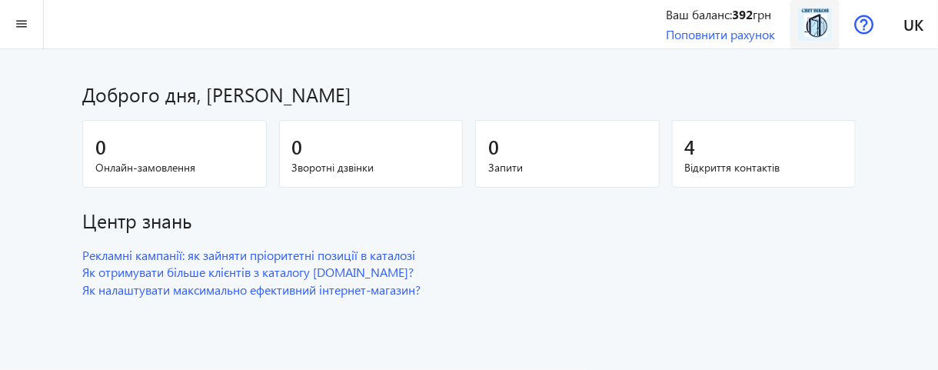
click at [811, 28] on img at bounding box center [815, 24] width 35 height 35
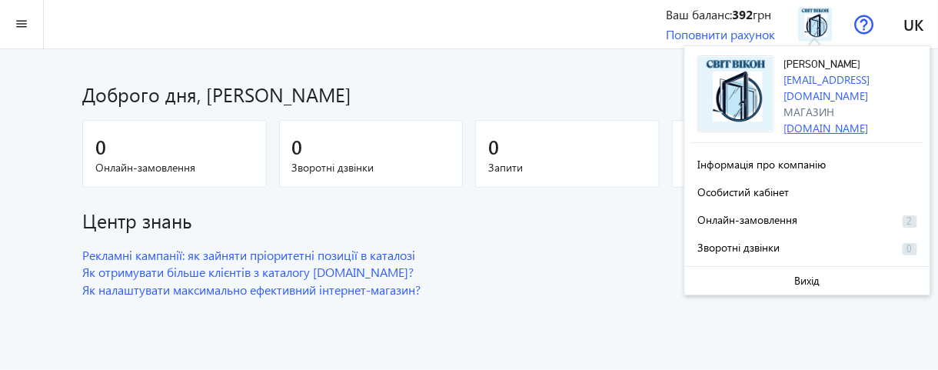
click at [823, 121] on link "[DOMAIN_NAME]" at bounding box center [826, 128] width 85 height 15
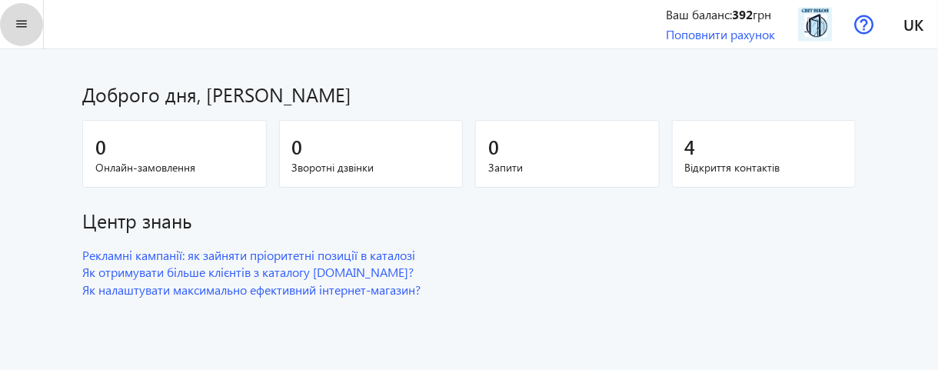
click at [19, 22] on mat-icon "menu" at bounding box center [21, 24] width 19 height 19
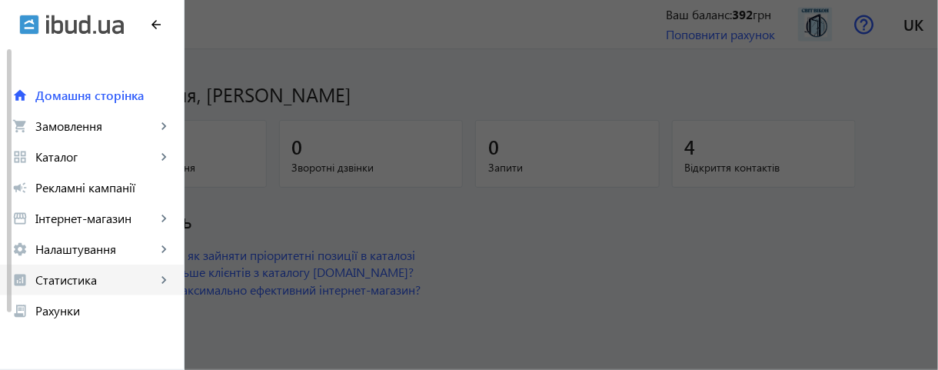
scroll to position [69, 0]
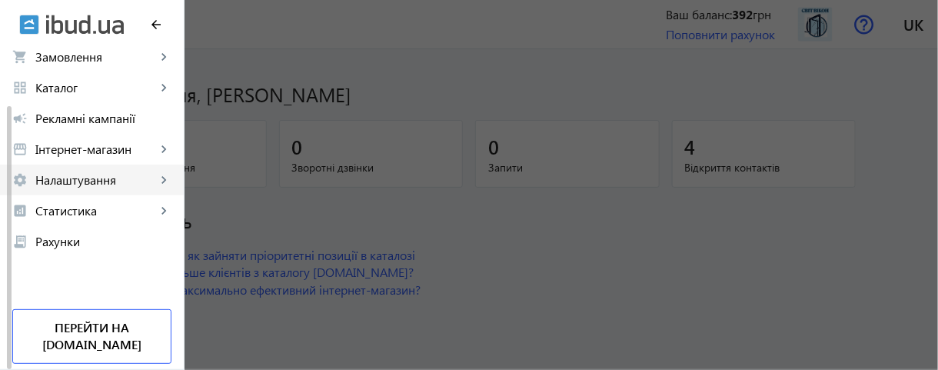
click at [99, 181] on span "Налаштування" at bounding box center [95, 179] width 121 height 15
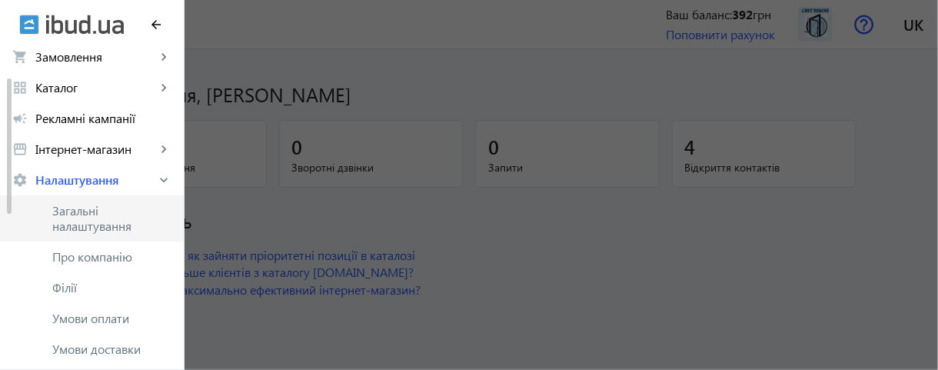
scroll to position [131, 0]
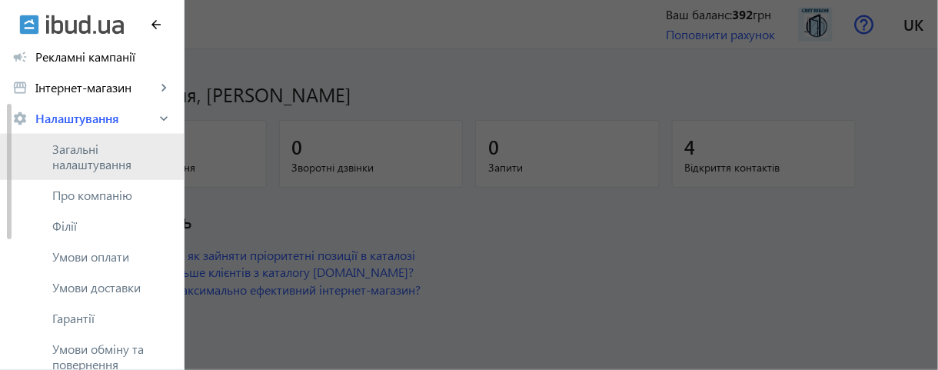
click at [95, 159] on span "Загальні налаштування" at bounding box center [111, 157] width 119 height 31
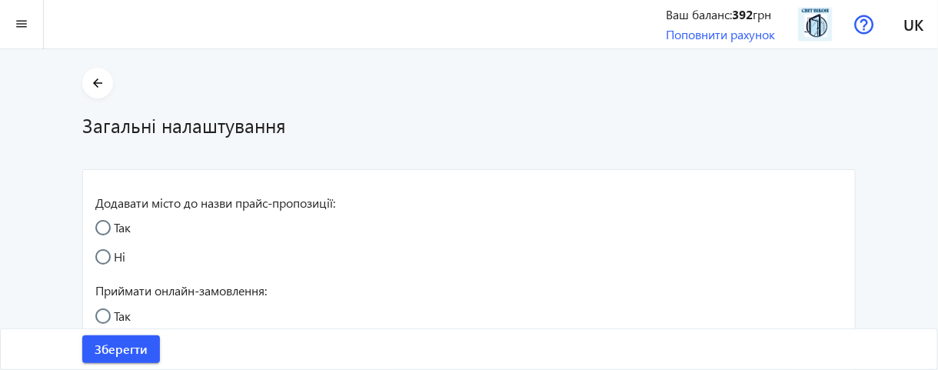
radio input "true"
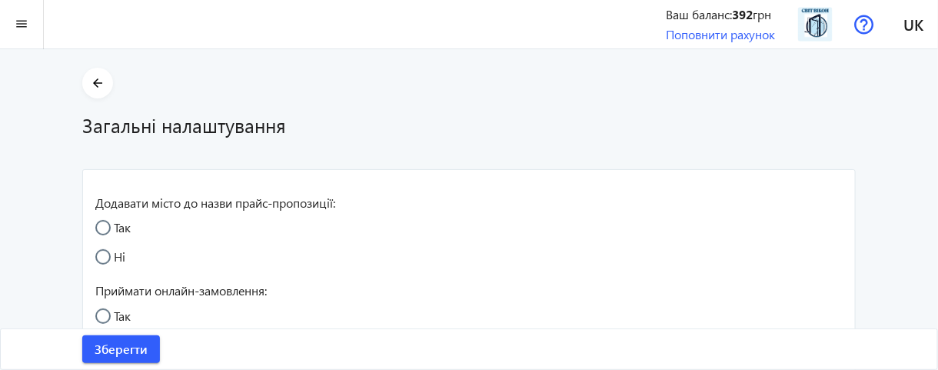
radio input "true"
click at [105, 80] on mat-icon "arrow_back" at bounding box center [97, 83] width 19 height 19
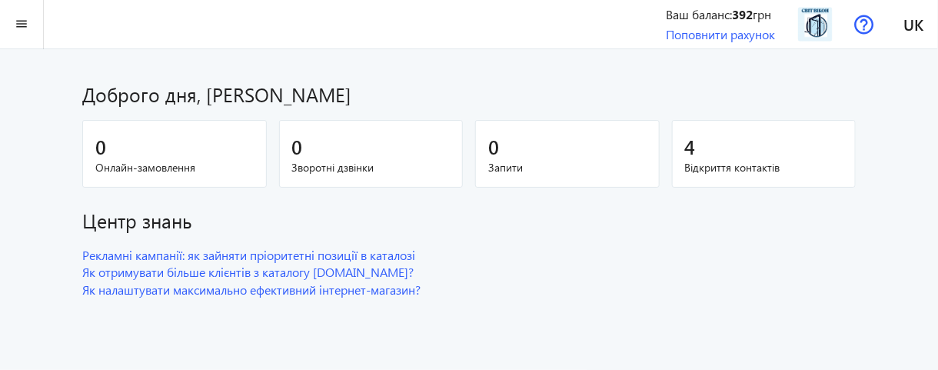
scroll to position [69, 0]
click at [30, 22] on mat-icon "menu" at bounding box center [21, 24] width 19 height 19
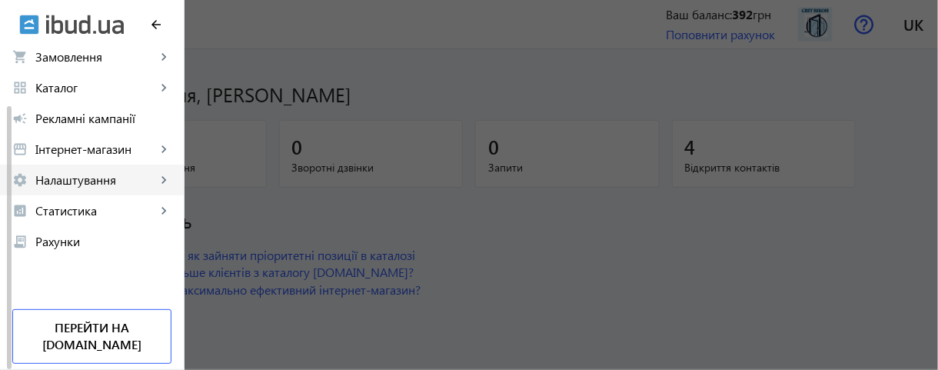
click at [92, 179] on span "Налаштування" at bounding box center [95, 179] width 121 height 15
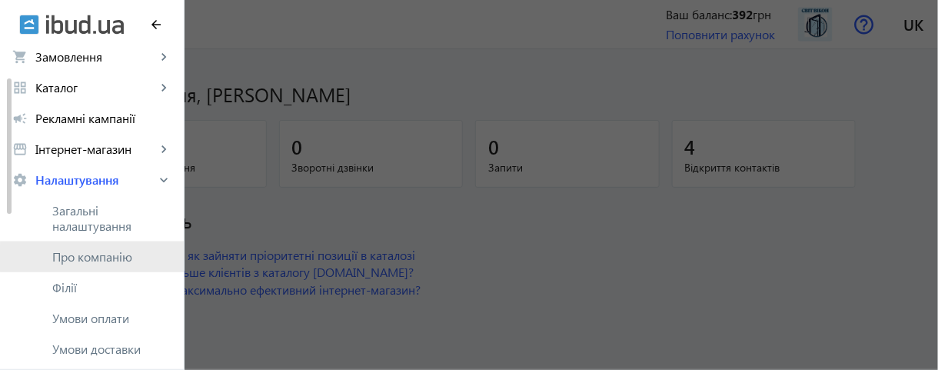
click at [123, 258] on span "Про компанію" at bounding box center [111, 256] width 119 height 15
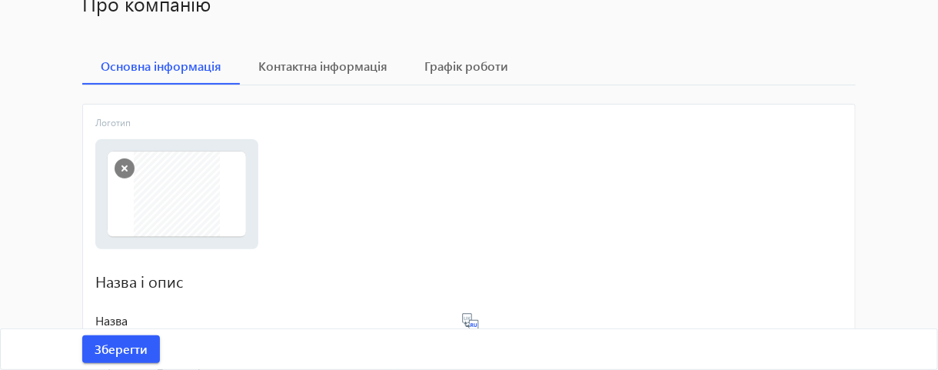
scroll to position [123, 0]
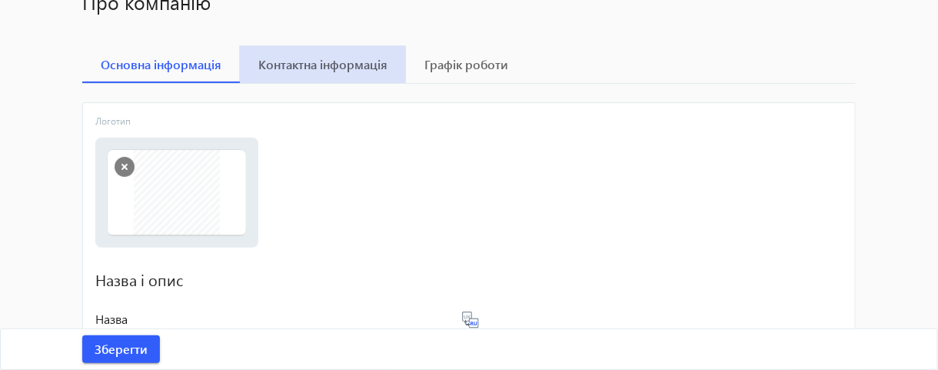
click at [313, 69] on span "Контактна інформація" at bounding box center [322, 64] width 129 height 12
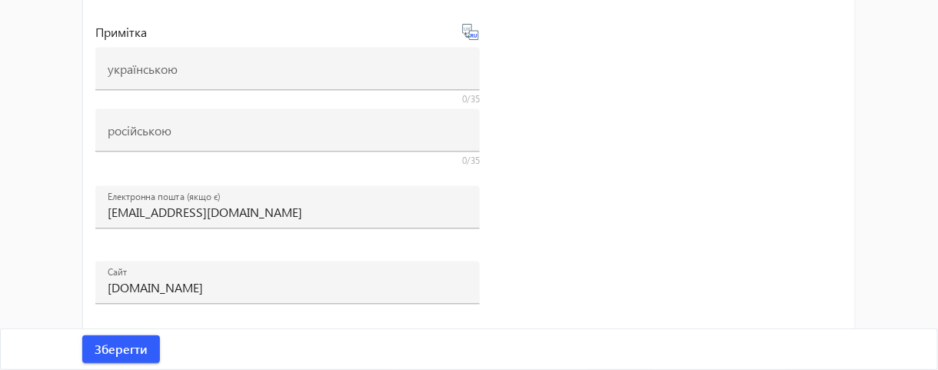
scroll to position [916, 0]
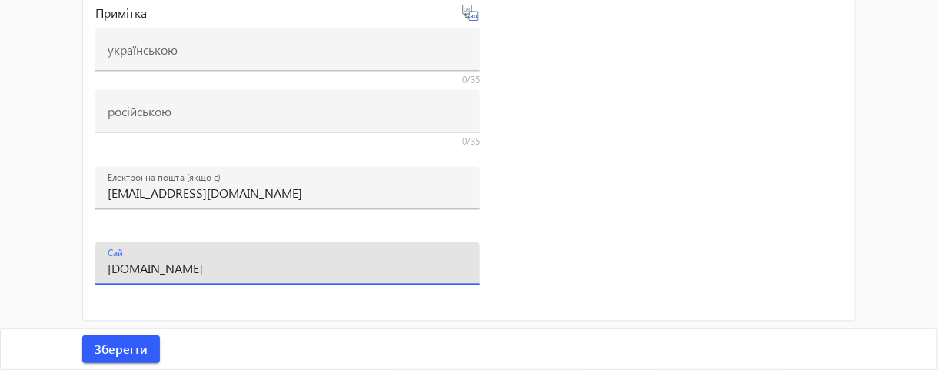
drag, startPoint x: 208, startPoint y: 265, endPoint x: 102, endPoint y: 256, distance: 106.5
click at [102, 256] on div "Сайт [DOMAIN_NAME]" at bounding box center [287, 263] width 385 height 43
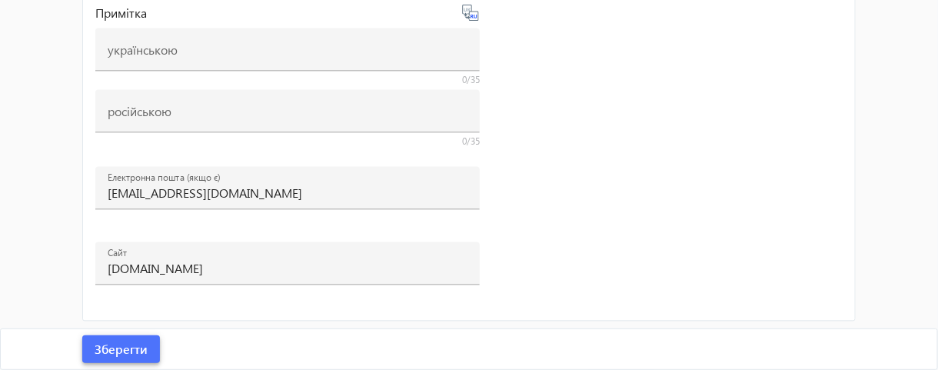
click at [138, 350] on span "Зберегти" at bounding box center [121, 349] width 53 height 17
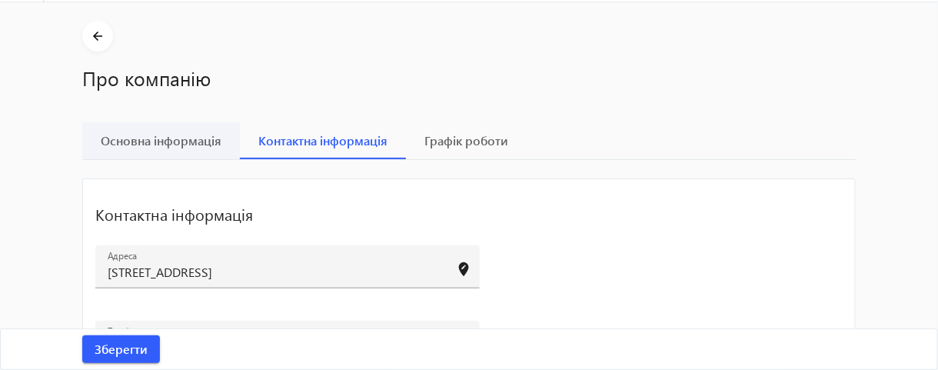
scroll to position [0, 0]
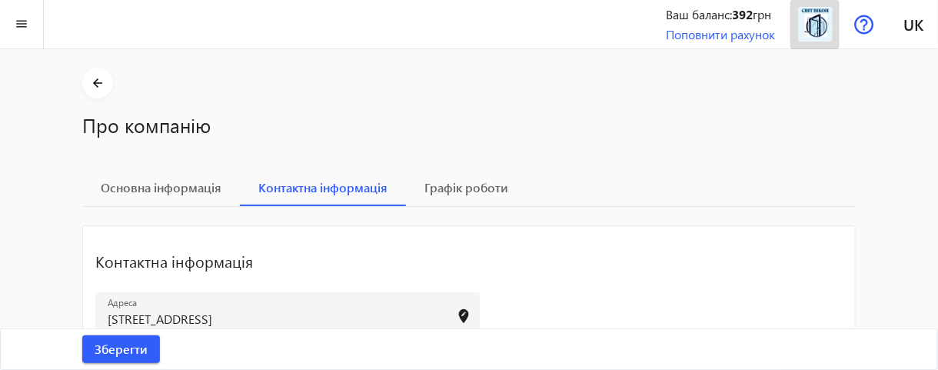
click at [816, 24] on img at bounding box center [815, 24] width 35 height 35
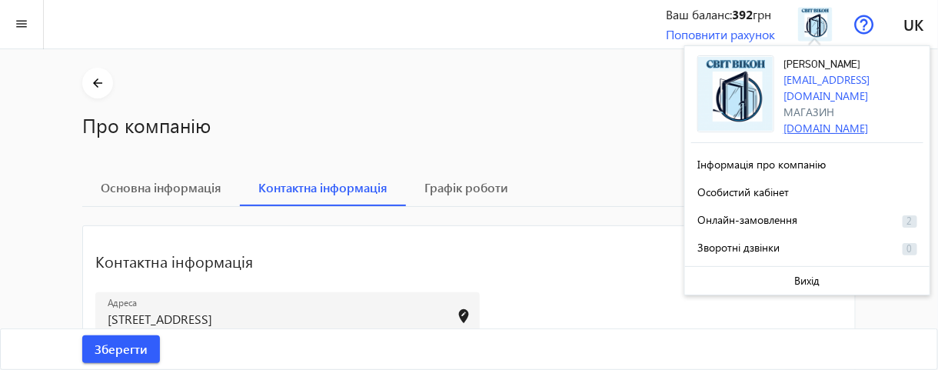
click at [834, 121] on link "[DOMAIN_NAME]" at bounding box center [826, 128] width 85 height 15
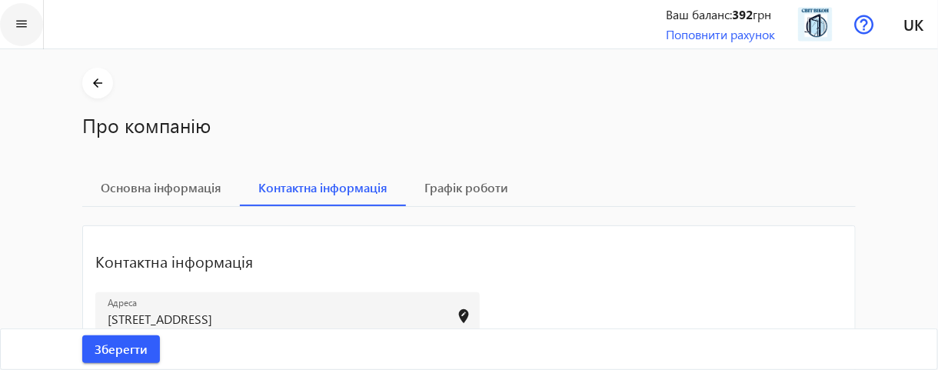
click at [32, 28] on span at bounding box center [21, 24] width 43 height 37
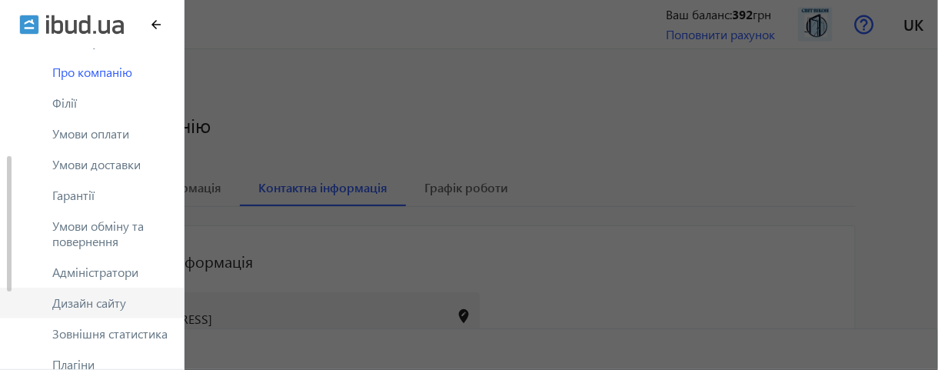
scroll to position [315, 0]
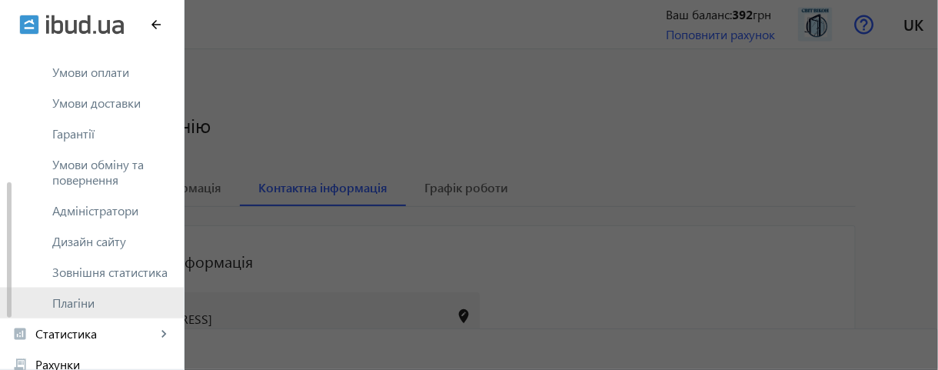
click at [74, 308] on span "Плагіни" at bounding box center [111, 302] width 119 height 15
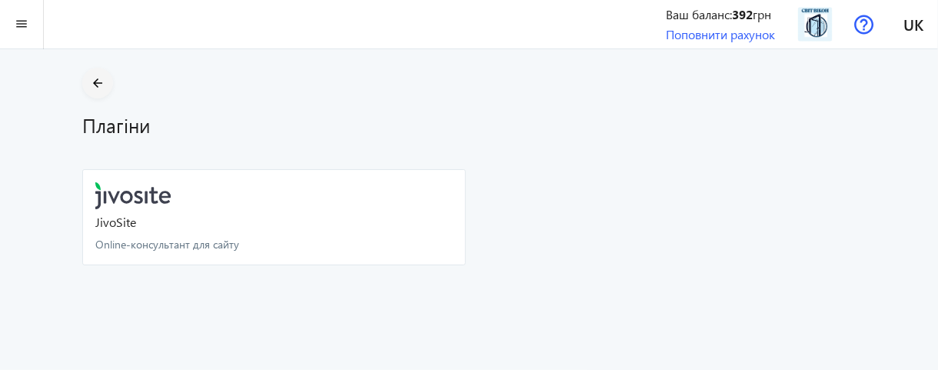
click at [101, 83] on mat-icon "arrow_back" at bounding box center [97, 83] width 19 height 19
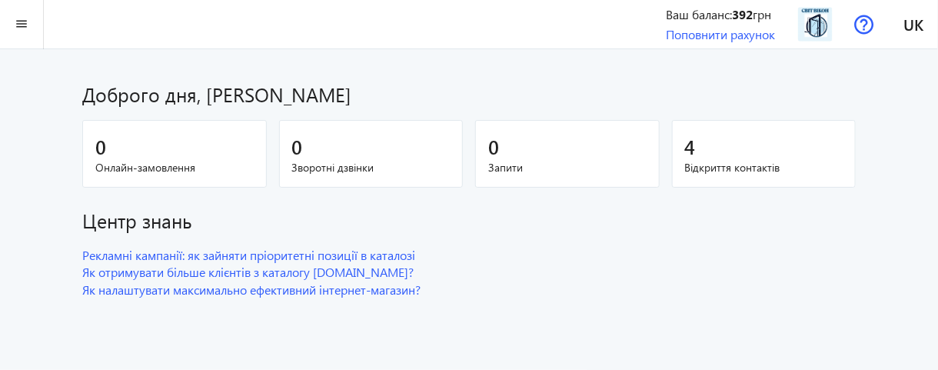
scroll to position [69, 0]
click at [17, 26] on mat-icon "menu" at bounding box center [21, 24] width 19 height 19
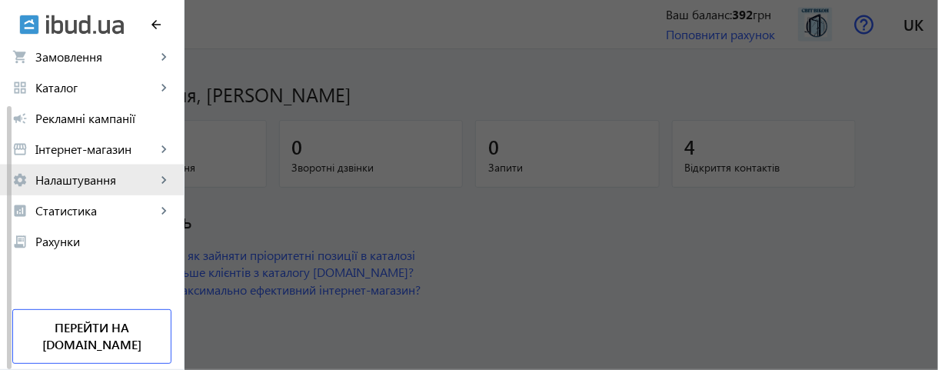
click at [62, 182] on span "Налаштування" at bounding box center [95, 179] width 121 height 15
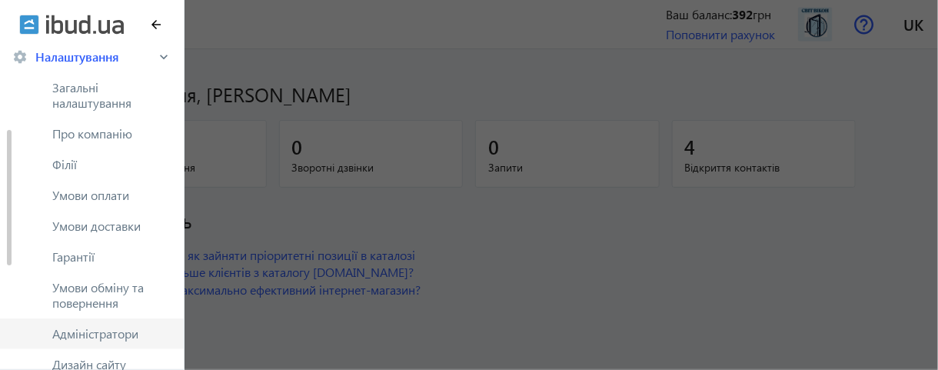
scroll to position [254, 0]
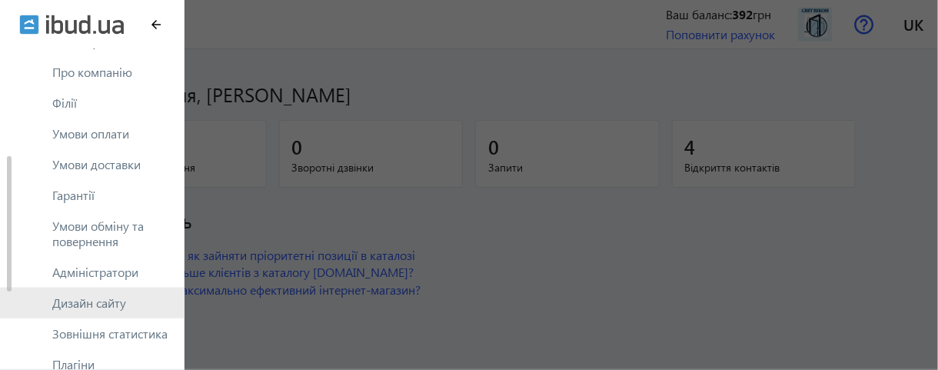
click at [111, 305] on span "Дизайн сайту" at bounding box center [111, 302] width 119 height 15
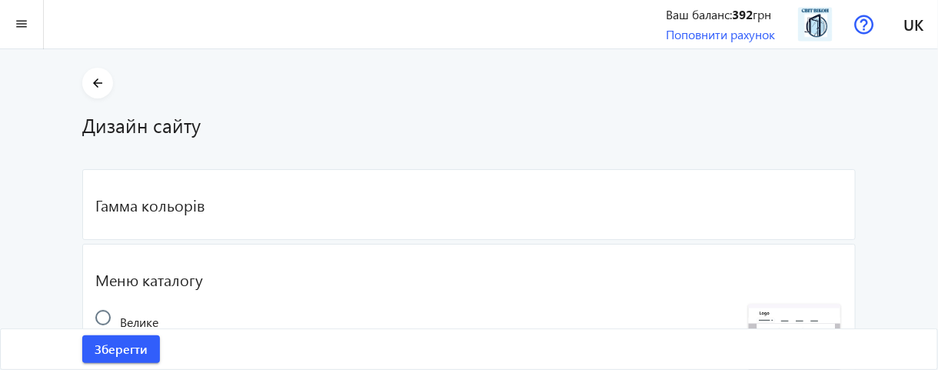
radio input "true"
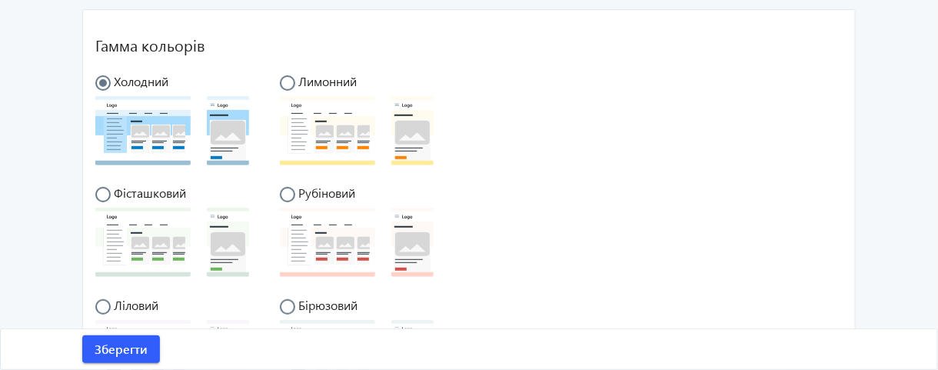
scroll to position [146, 0]
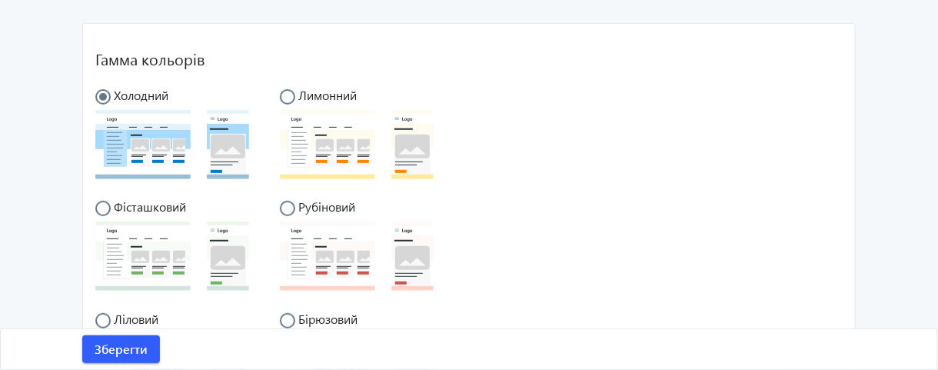
click at [286, 95] on input "radio" at bounding box center [295, 104] width 31 height 31
radio input "true"
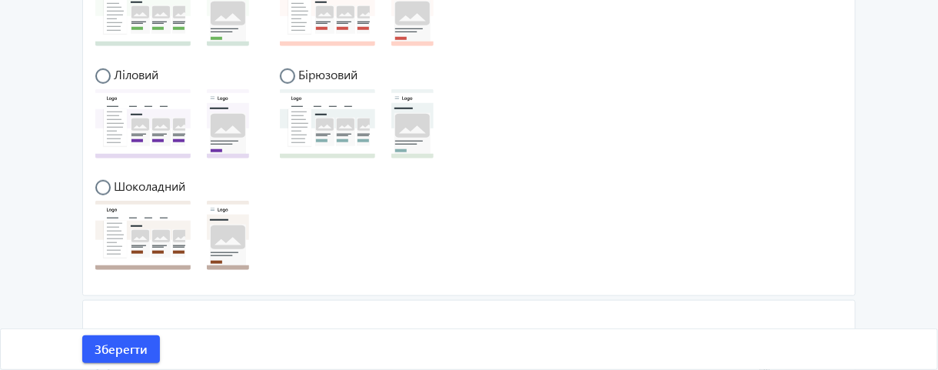
scroll to position [392, 0]
click at [289, 76] on input "radio" at bounding box center [295, 82] width 31 height 31
radio input "true"
click at [132, 348] on span "Зберегти" at bounding box center [121, 349] width 53 height 17
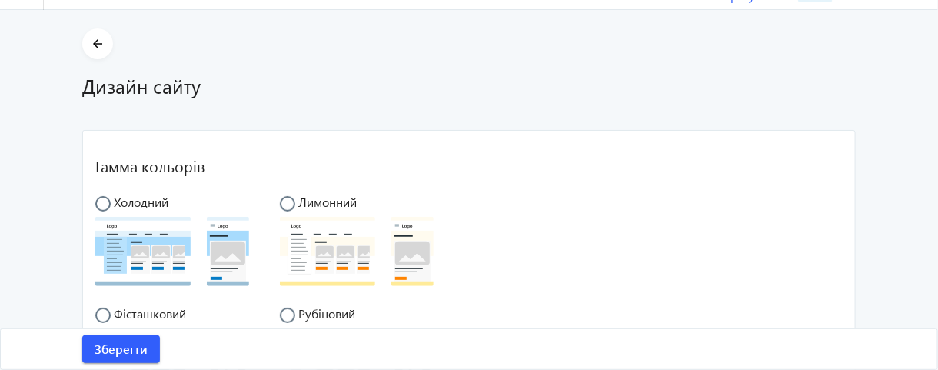
scroll to position [0, 0]
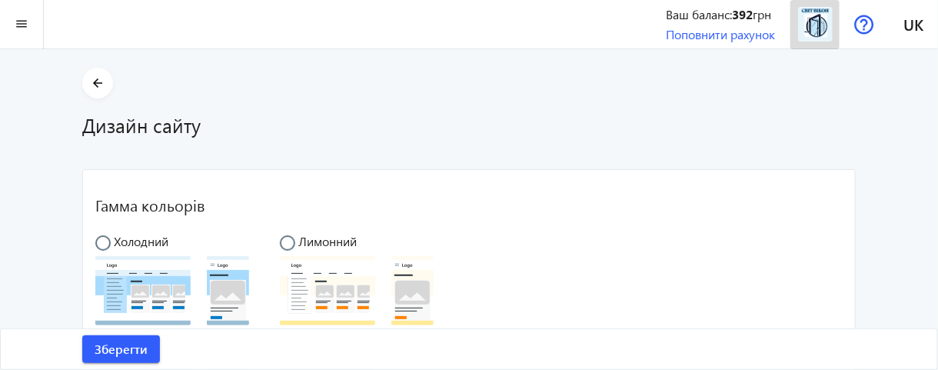
click at [819, 15] on img at bounding box center [815, 24] width 35 height 35
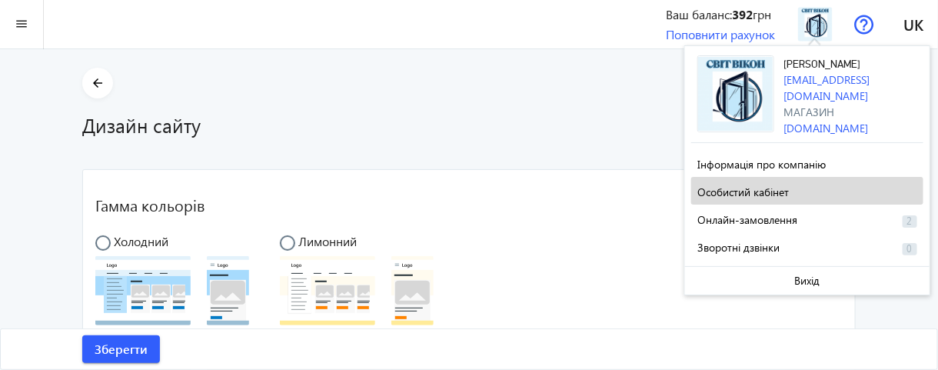
click at [751, 192] on span "Особистий кабінет" at bounding box center [744, 192] width 92 height 15
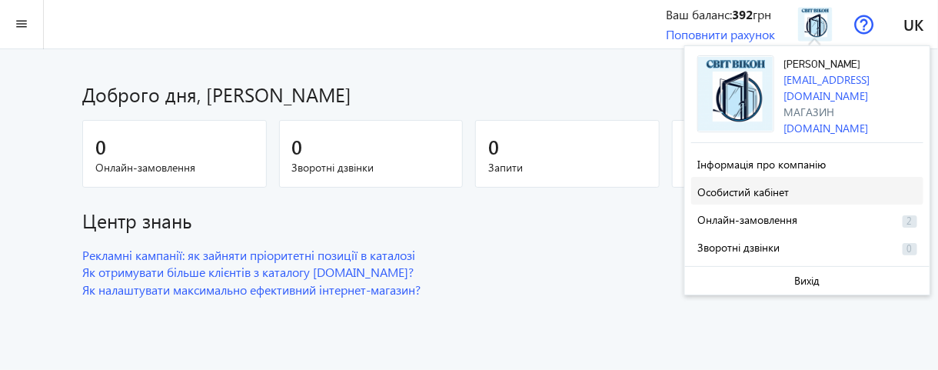
scroll to position [69, 0]
click at [23, 31] on mat-icon "menu" at bounding box center [21, 24] width 19 height 19
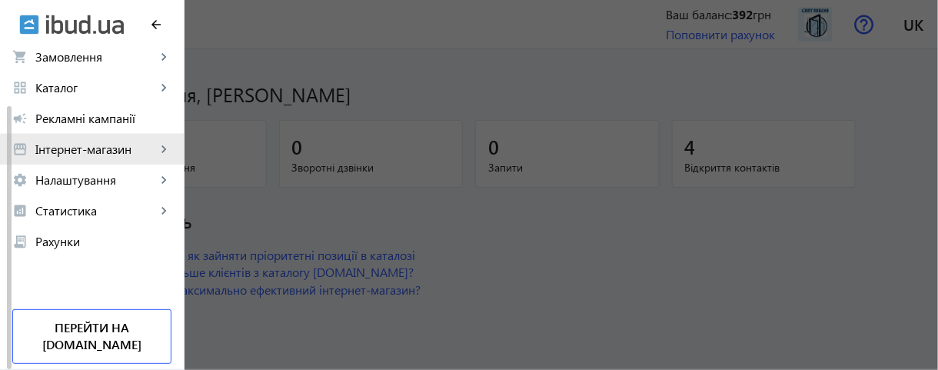
click at [98, 152] on span "Інтернет-магазин" at bounding box center [95, 149] width 121 height 15
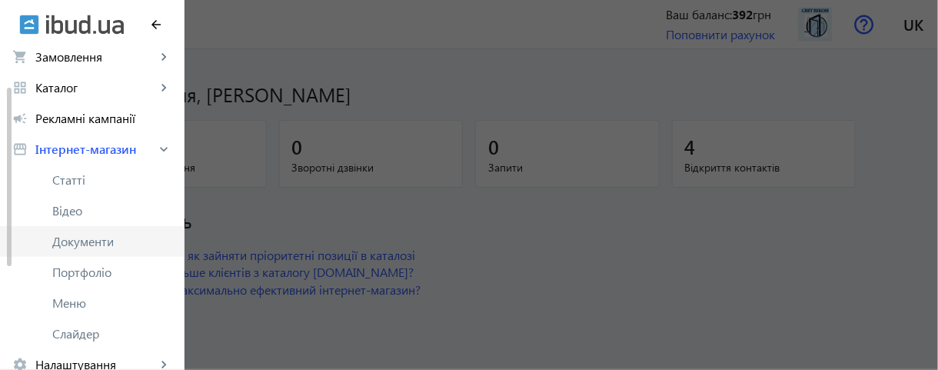
scroll to position [131, 0]
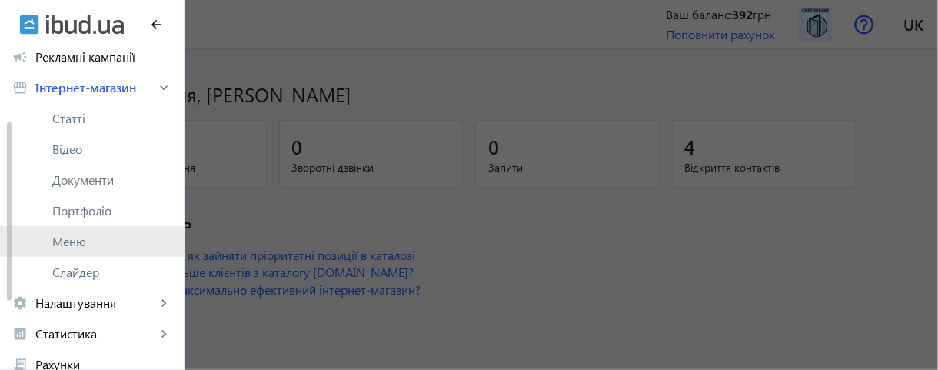
click at [80, 238] on span "Меню" at bounding box center [111, 241] width 119 height 15
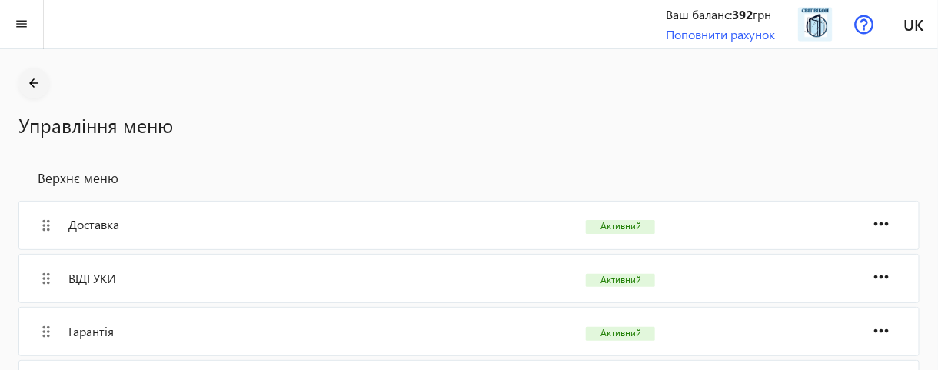
click at [32, 85] on mat-icon "arrow_back" at bounding box center [34, 83] width 19 height 19
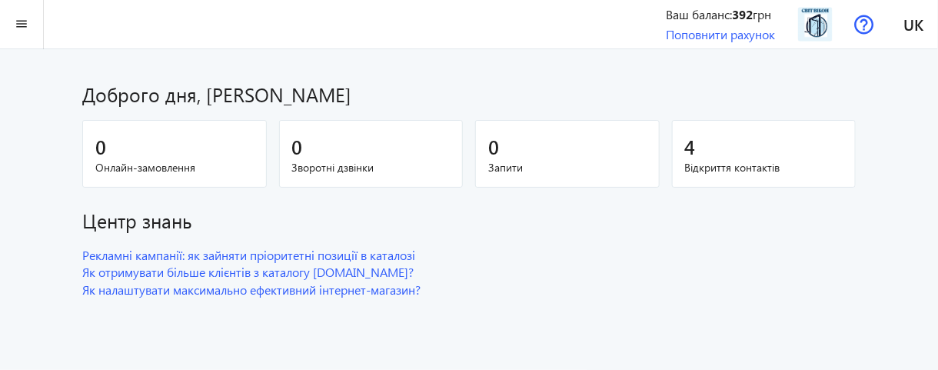
scroll to position [69, 0]
click at [816, 22] on img at bounding box center [815, 24] width 35 height 35
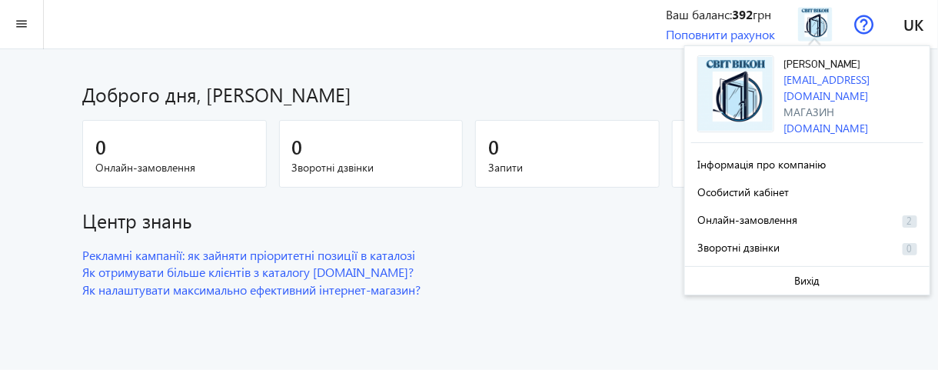
click at [764, 91] on img at bounding box center [736, 93] width 77 height 77
drag, startPoint x: 764, startPoint y: 91, endPoint x: 740, endPoint y: 72, distance: 30.6
click at [740, 72] on img at bounding box center [736, 93] width 77 height 77
click at [741, 71] on img at bounding box center [736, 93] width 77 height 77
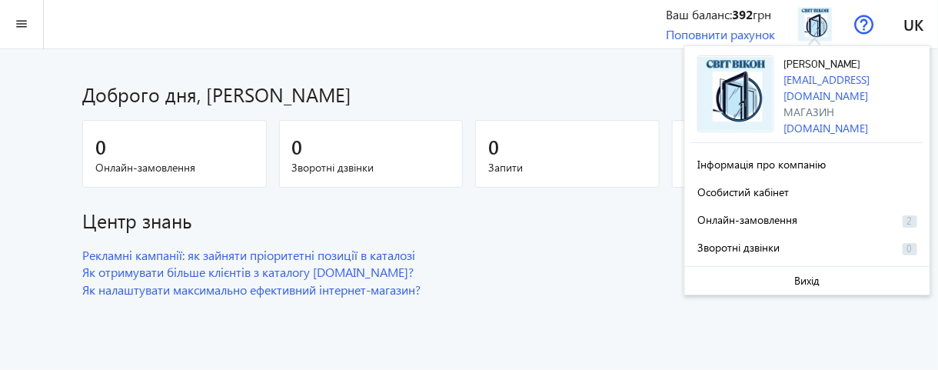
click at [808, 104] on div "Магазин" at bounding box center [854, 112] width 140 height 16
click at [809, 66] on span "[PERSON_NAME]" at bounding box center [822, 64] width 77 height 11
click at [13, 23] on mat-icon "menu" at bounding box center [21, 24] width 19 height 19
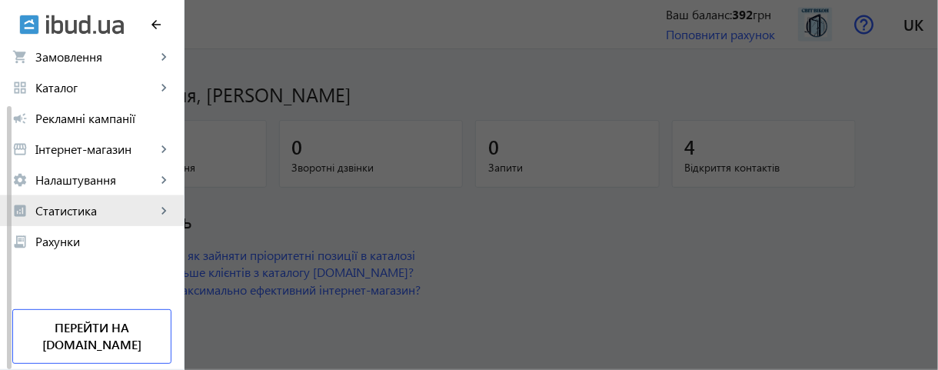
click at [78, 208] on span "Статистика" at bounding box center [95, 210] width 121 height 15
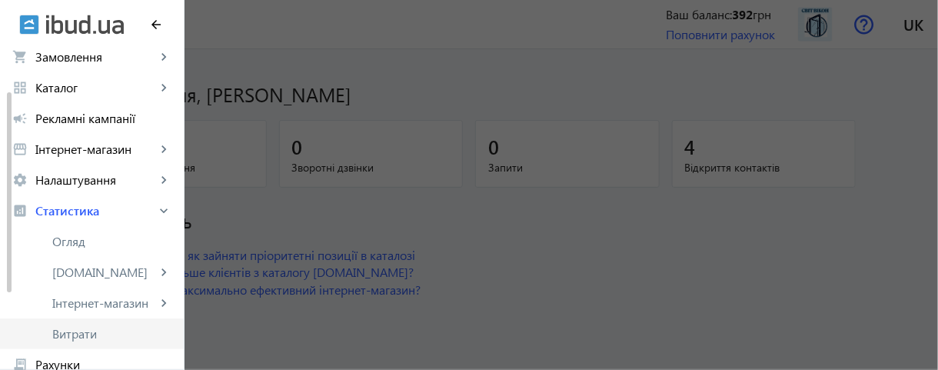
scroll to position [131, 0]
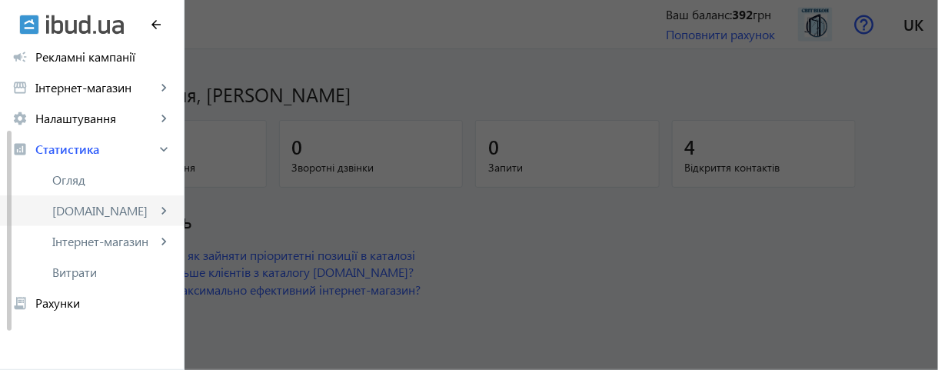
click at [82, 206] on span "[DOMAIN_NAME]" at bounding box center [104, 210] width 104 height 15
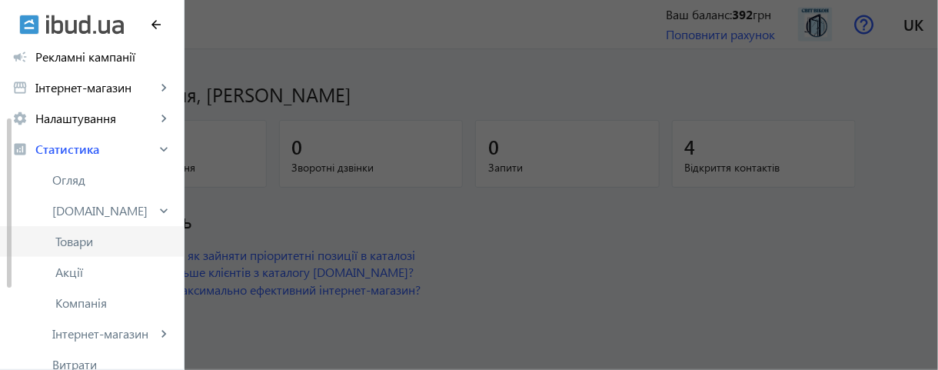
click at [76, 243] on span "Товари" at bounding box center [113, 241] width 116 height 15
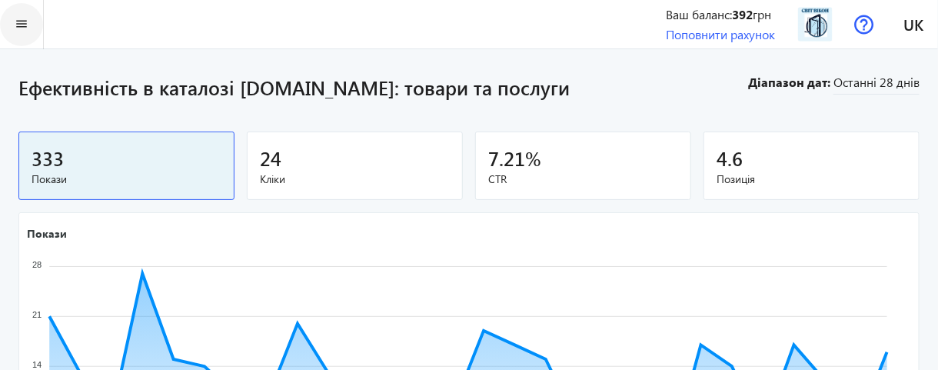
click at [18, 27] on mat-icon "menu" at bounding box center [21, 24] width 19 height 19
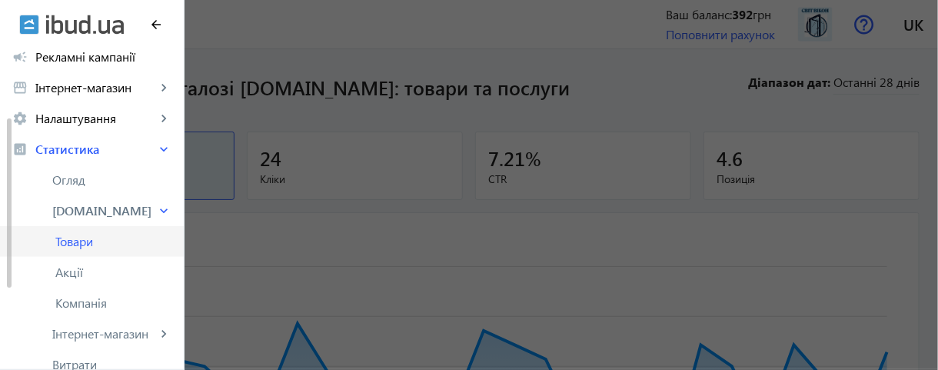
scroll to position [254, 0]
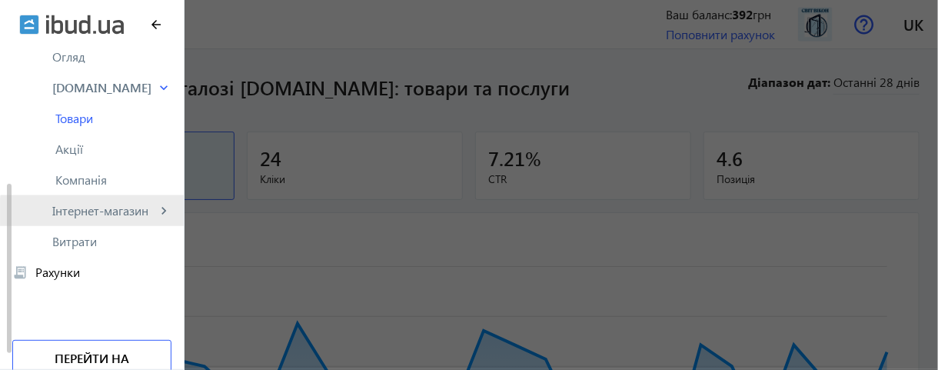
click at [132, 212] on span "Інтернет-магазин" at bounding box center [104, 210] width 104 height 15
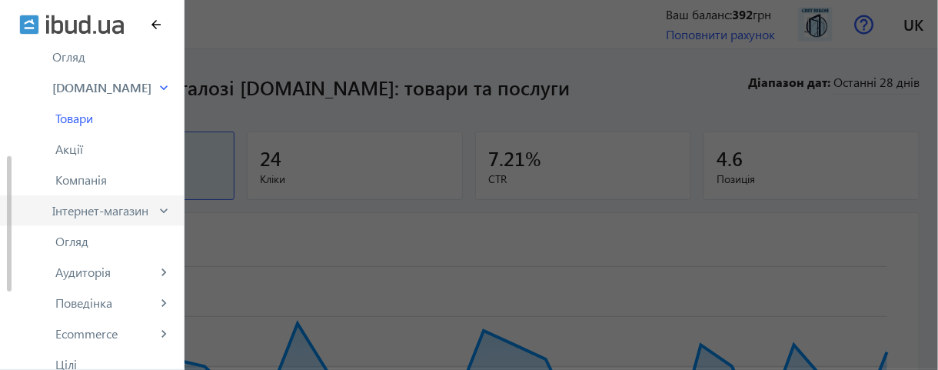
scroll to position [315, 0]
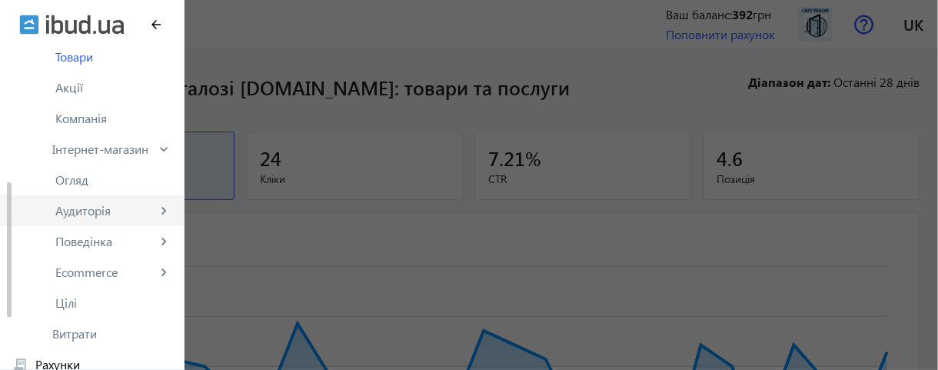
click at [112, 212] on span "Аудиторія" at bounding box center [105, 210] width 101 height 15
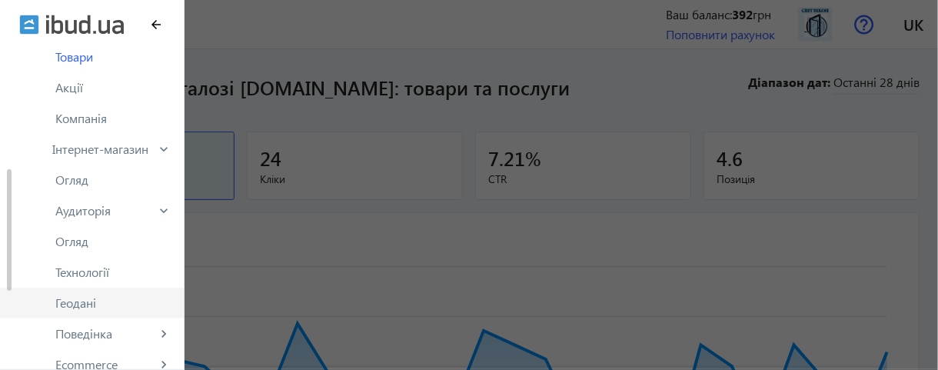
click at [74, 307] on span "Геодані" at bounding box center [113, 302] width 116 height 15
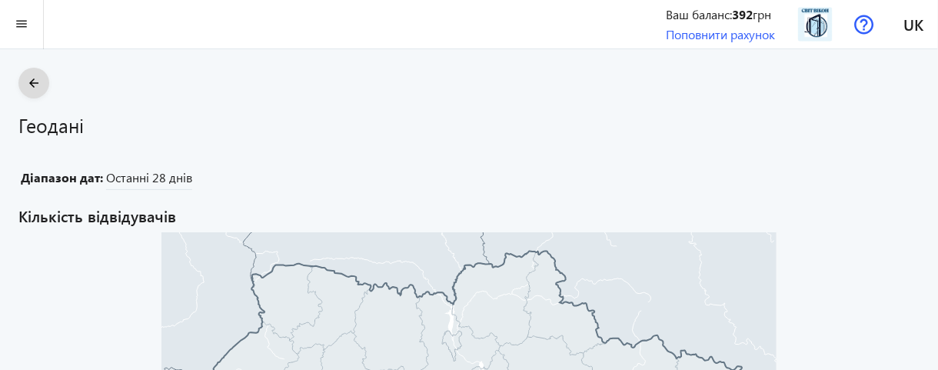
click at [27, 84] on mat-icon "arrow_back" at bounding box center [34, 83] width 19 height 19
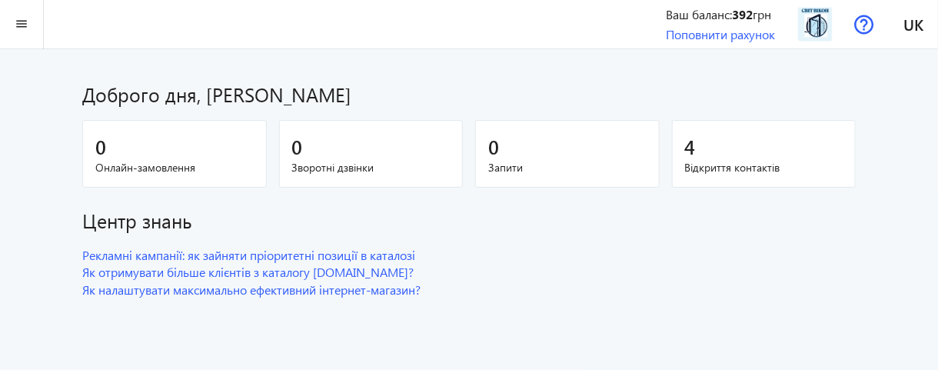
scroll to position [69, 0]
click at [15, 18] on mat-icon "menu" at bounding box center [21, 24] width 19 height 19
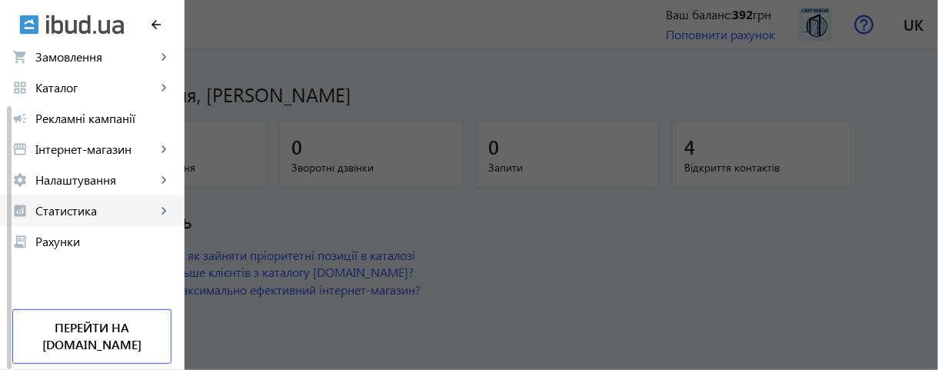
click at [173, 205] on link "analytics Статистика keyboard_arrow_right" at bounding box center [92, 210] width 184 height 31
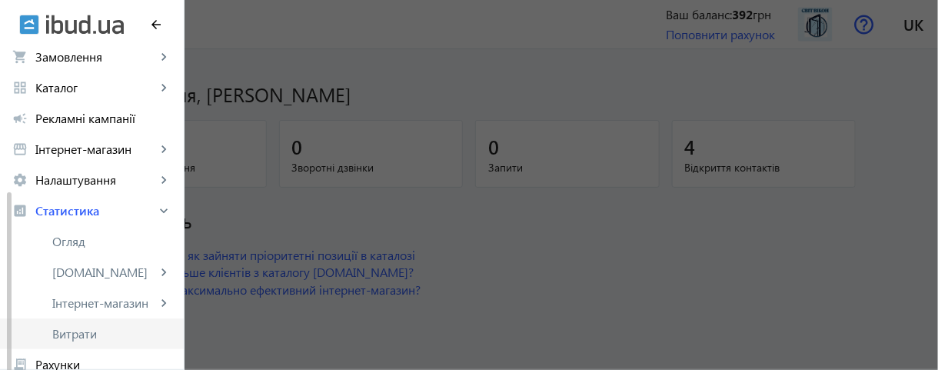
scroll to position [131, 0]
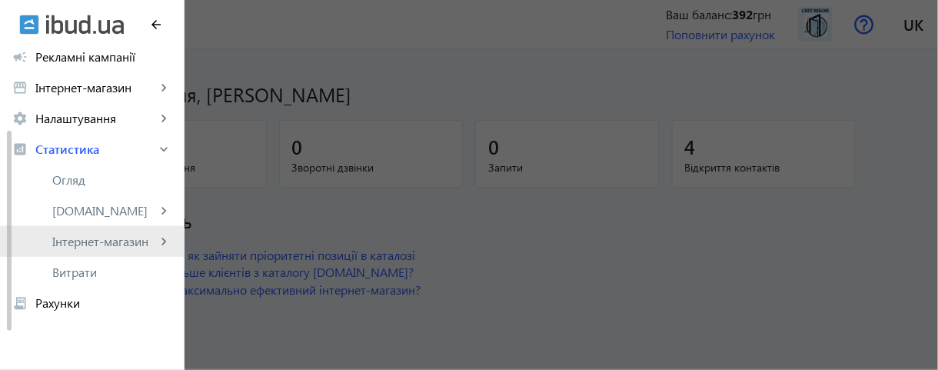
click at [146, 247] on span "Інтернет-магазин" at bounding box center [104, 241] width 104 height 15
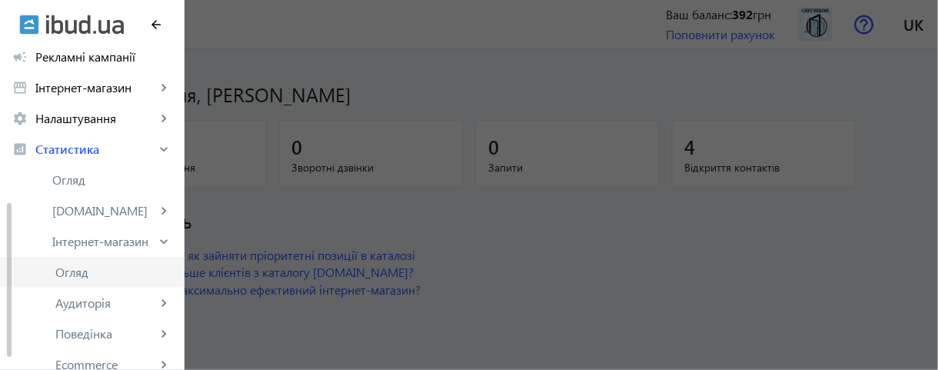
scroll to position [192, 0]
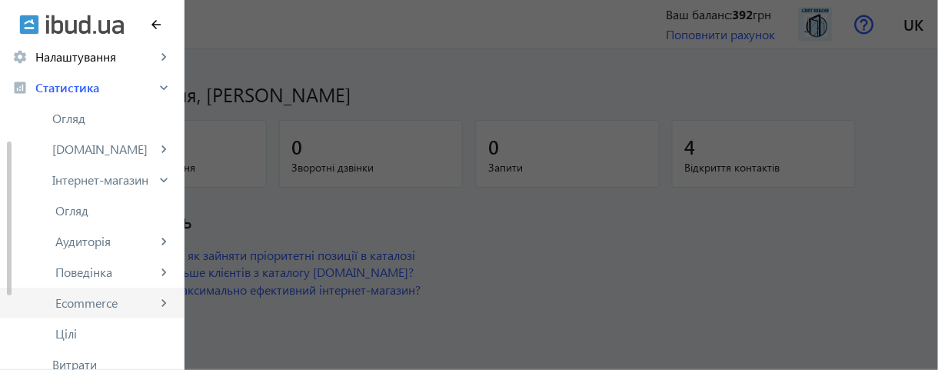
click at [111, 310] on span "Ecommerce" at bounding box center [105, 302] width 101 height 15
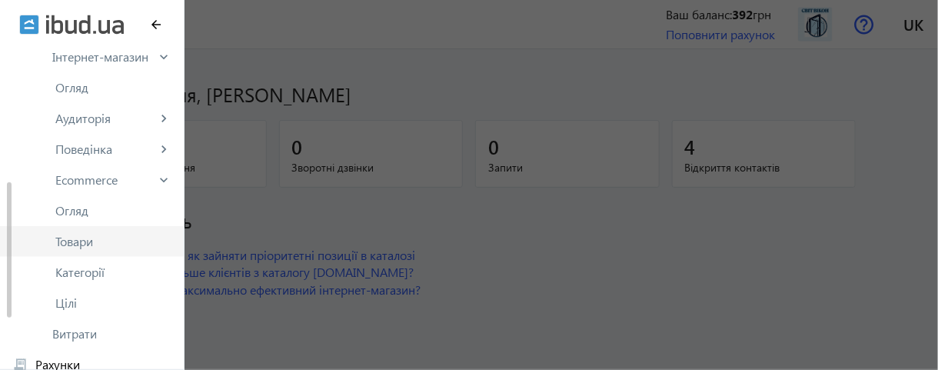
click at [92, 245] on span "Товари" at bounding box center [113, 241] width 116 height 15
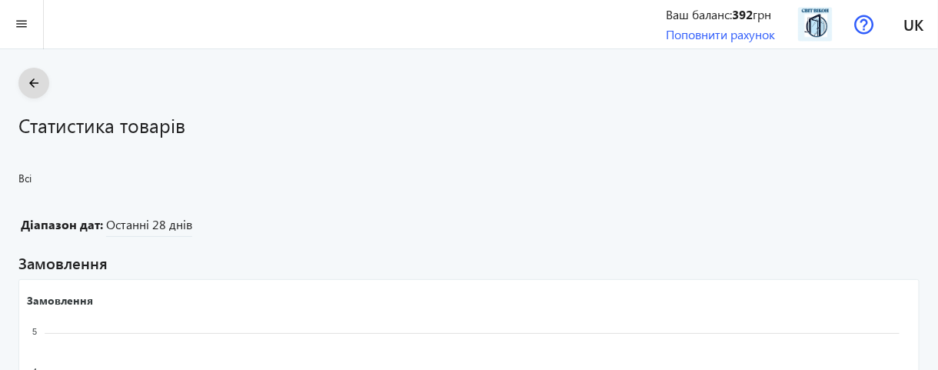
click at [27, 83] on mat-icon "arrow_back" at bounding box center [34, 83] width 19 height 19
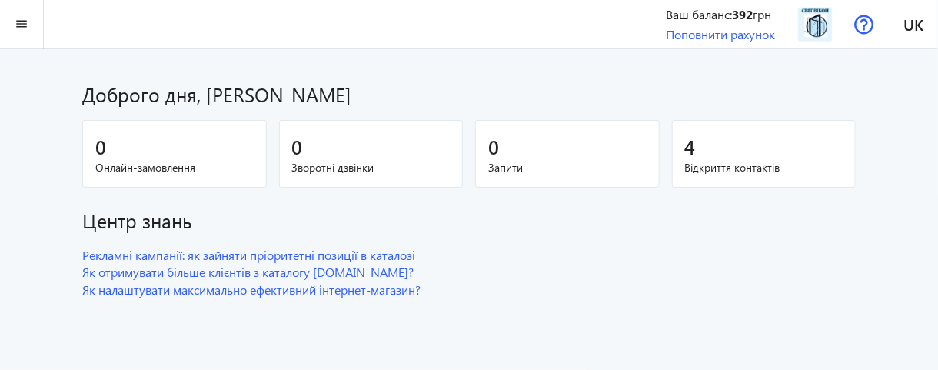
scroll to position [69, 0]
click at [25, 22] on mat-icon "menu" at bounding box center [21, 24] width 19 height 19
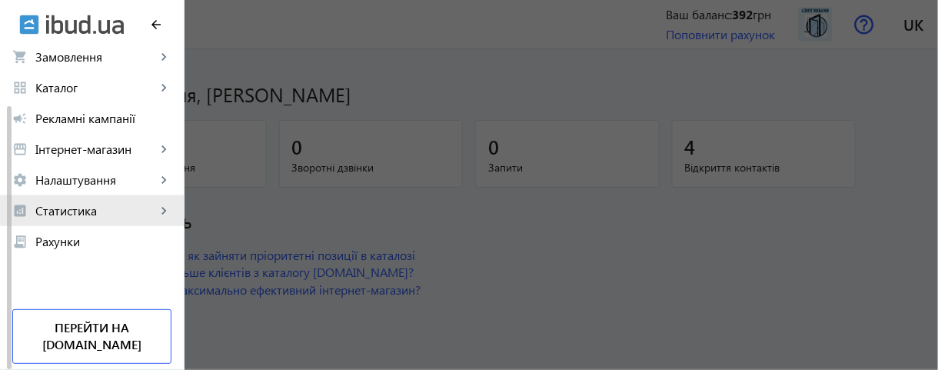
click at [160, 208] on mat-icon "keyboard_arrow_right" at bounding box center [163, 210] width 15 height 15
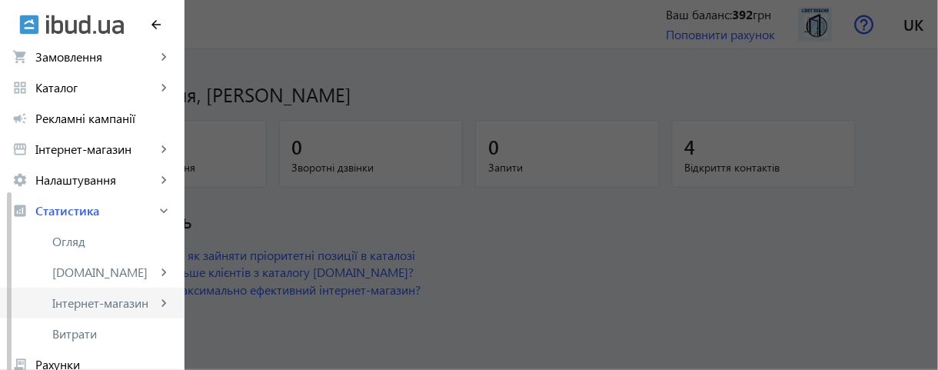
scroll to position [131, 0]
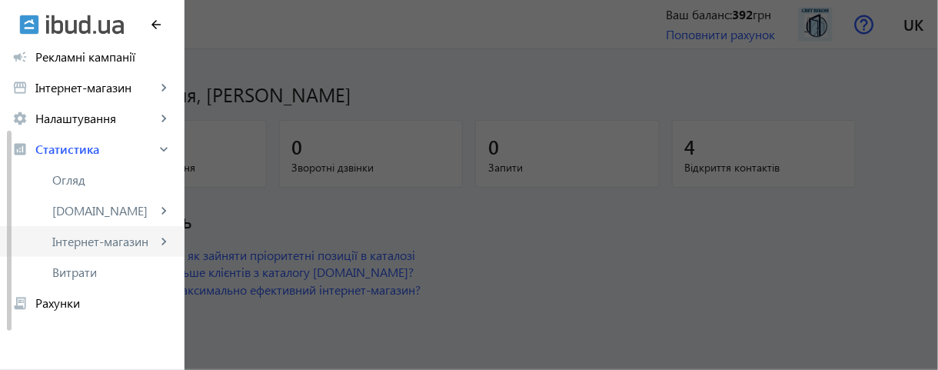
click at [162, 242] on mat-icon "keyboard_arrow_right" at bounding box center [163, 241] width 15 height 15
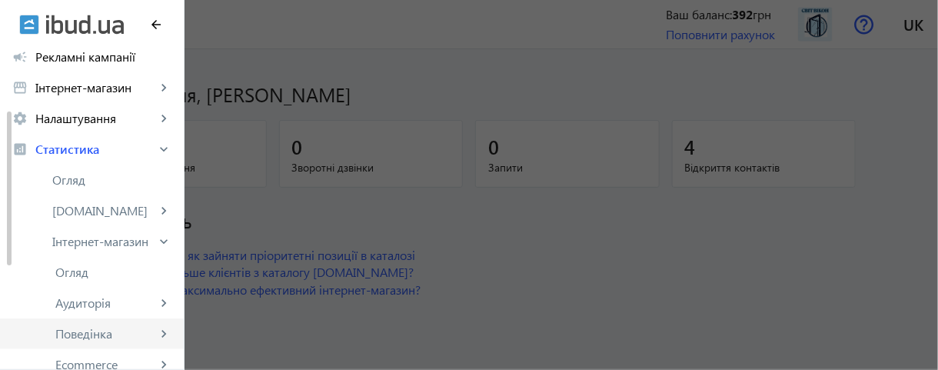
scroll to position [192, 0]
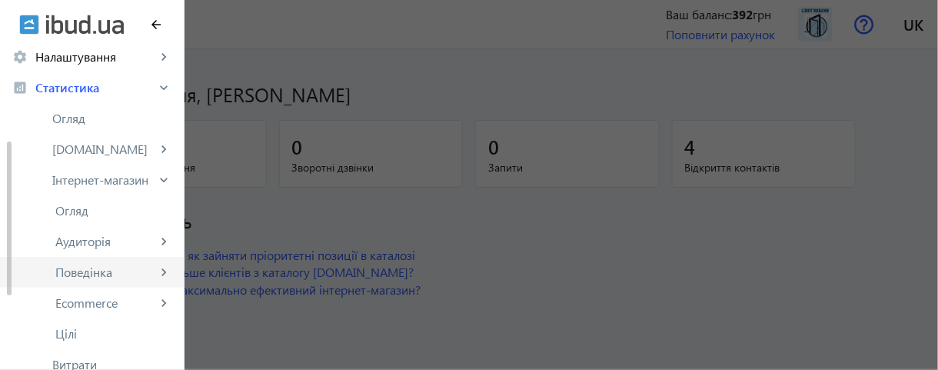
click at [148, 274] on span "Поведінка" at bounding box center [105, 272] width 101 height 15
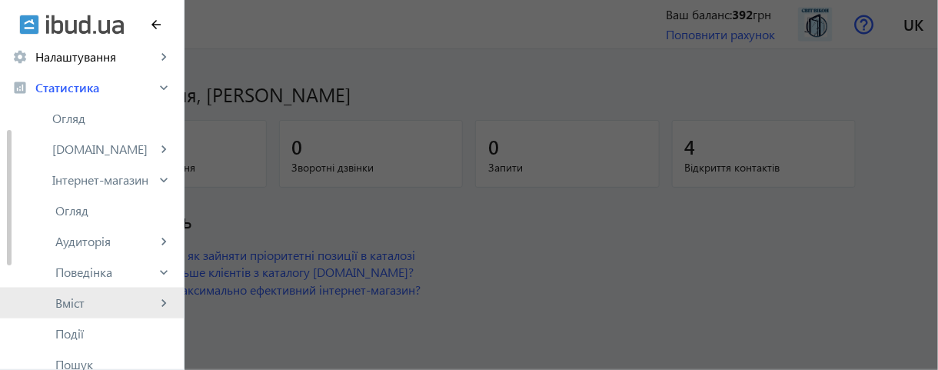
click at [83, 300] on span "Вміст" at bounding box center [105, 302] width 101 height 15
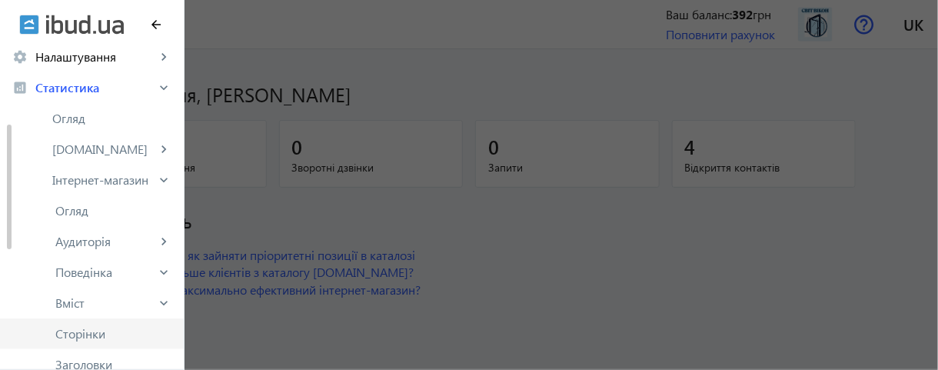
scroll to position [315, 0]
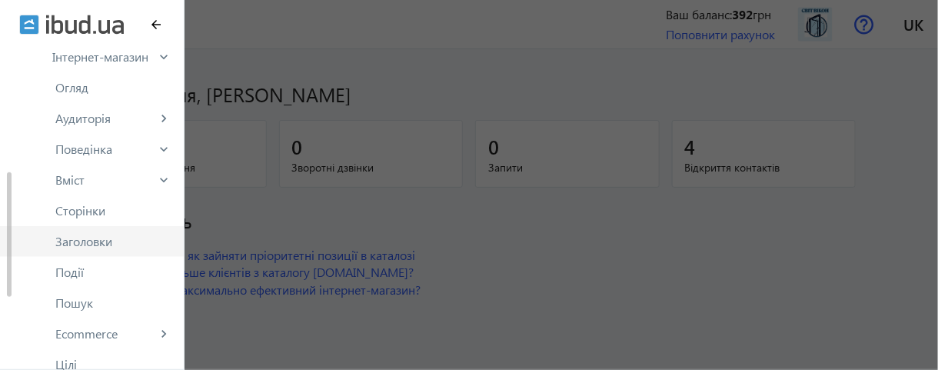
click at [120, 243] on span "Заголовки" at bounding box center [113, 241] width 116 height 15
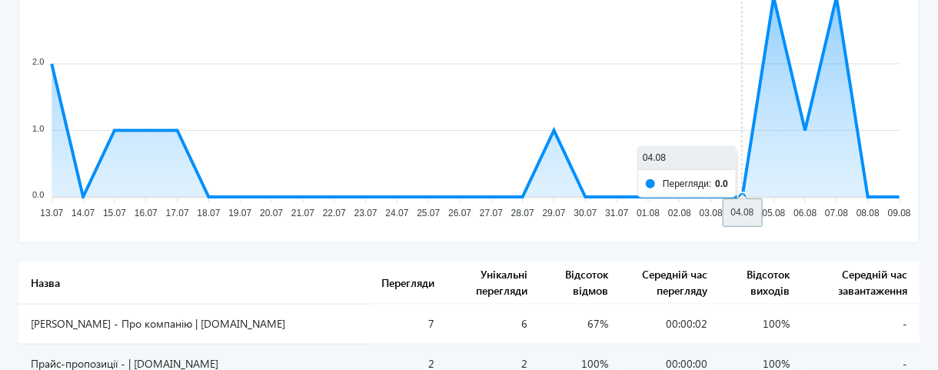
scroll to position [329, 0]
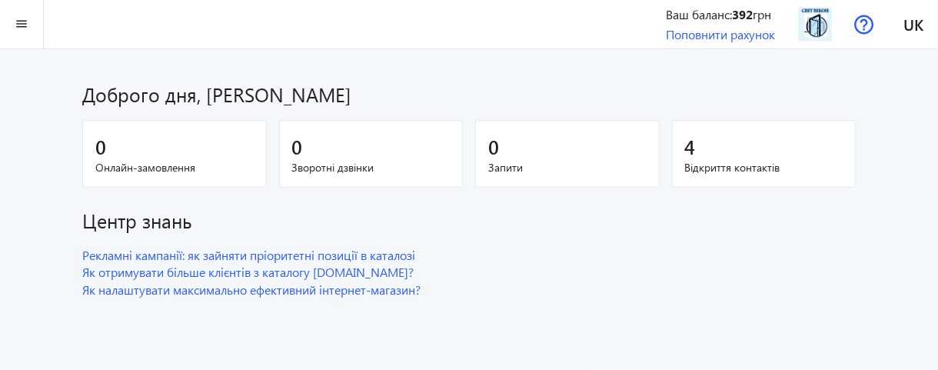
scroll to position [69, 0]
click at [22, 25] on mat-icon "menu" at bounding box center [21, 24] width 19 height 19
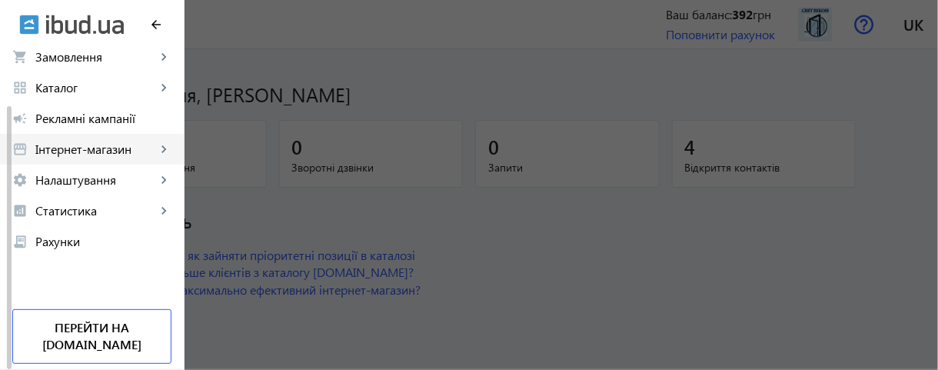
click at [156, 149] on mat-icon "keyboard_arrow_right" at bounding box center [163, 149] width 15 height 15
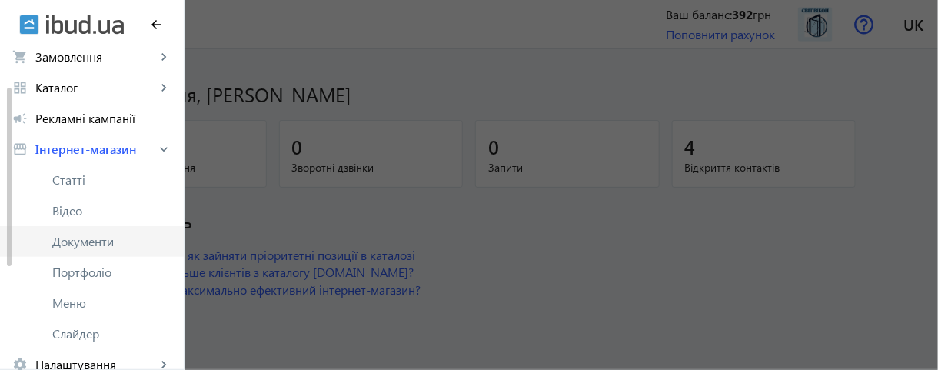
scroll to position [131, 0]
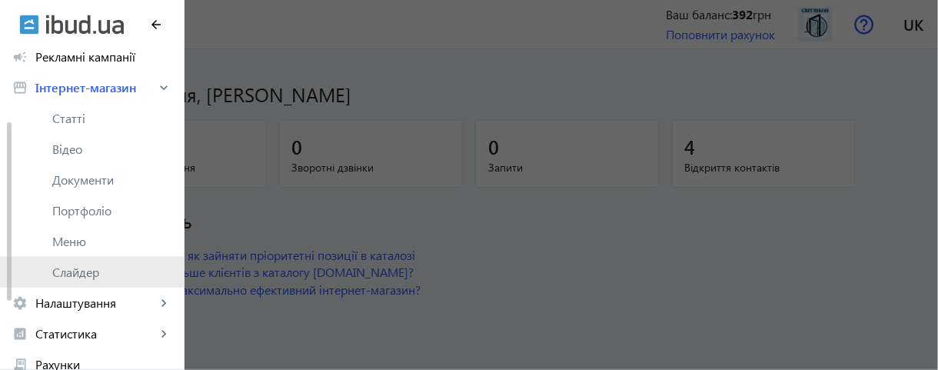
click at [98, 273] on span "Слайдер" at bounding box center [111, 272] width 119 height 15
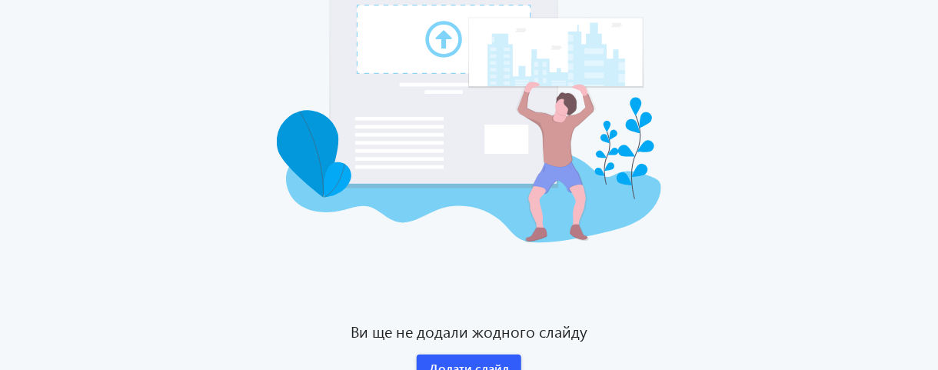
scroll to position [310, 0]
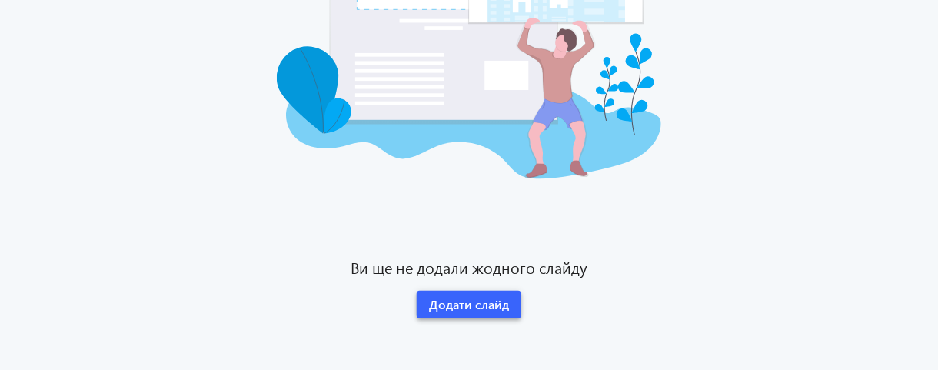
click at [450, 302] on span "Додати слайд" at bounding box center [469, 304] width 80 height 17
